Goal: Task Accomplishment & Management: Use online tool/utility

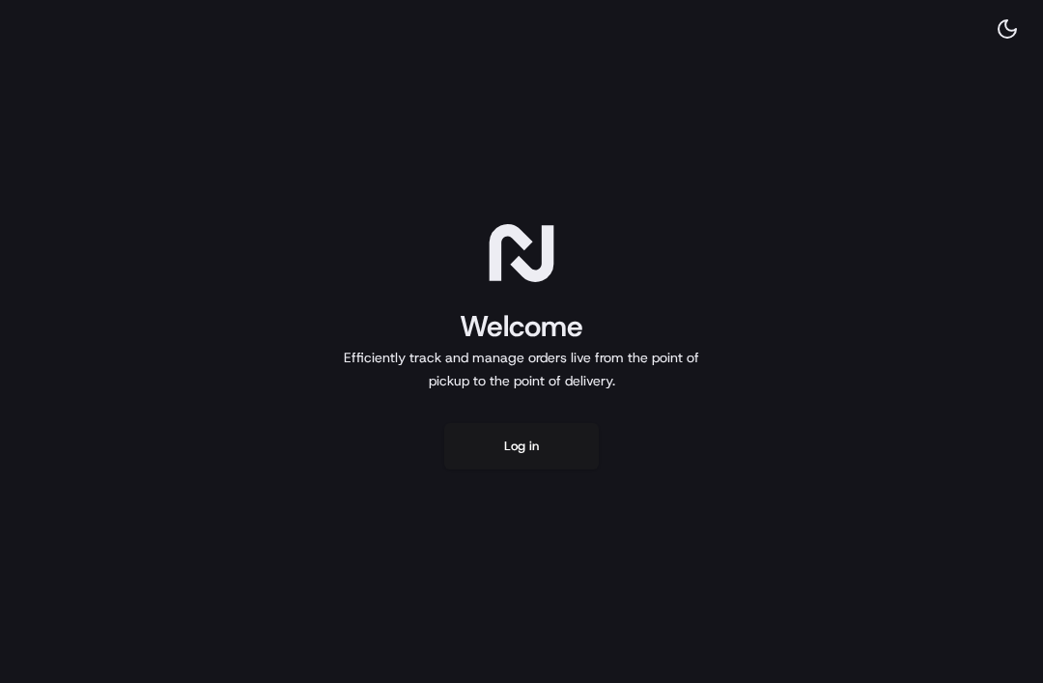
click at [529, 469] on button "Log in" at bounding box center [521, 446] width 155 height 46
click at [560, 445] on button "Log in" at bounding box center [521, 446] width 155 height 46
